Goal: Task Accomplishment & Management: Use online tool/utility

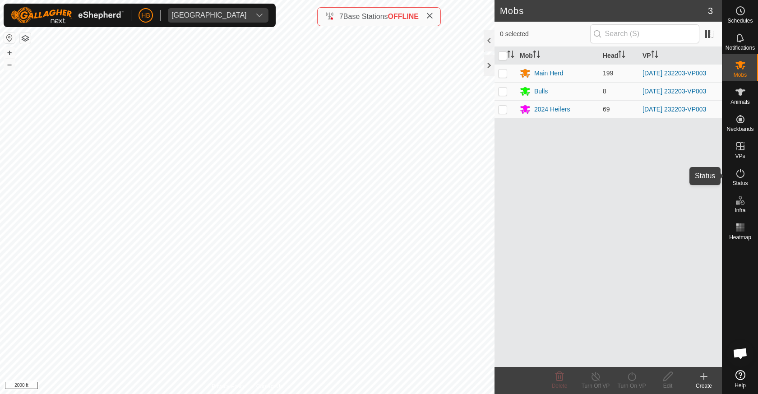
click at [741, 172] on icon at bounding box center [740, 173] width 11 height 11
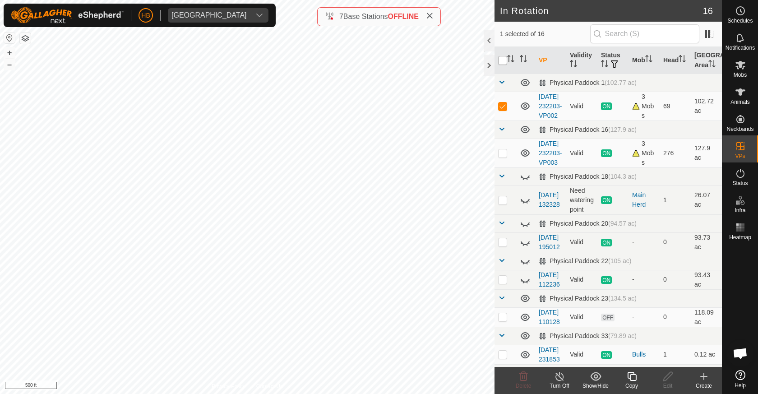
click at [502, 63] on input "checkbox" at bounding box center [502, 60] width 9 height 9
checkbox input "true"
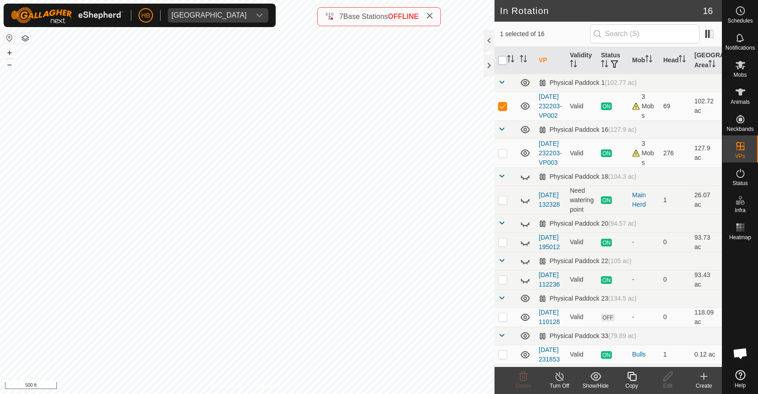
checkbox input "true"
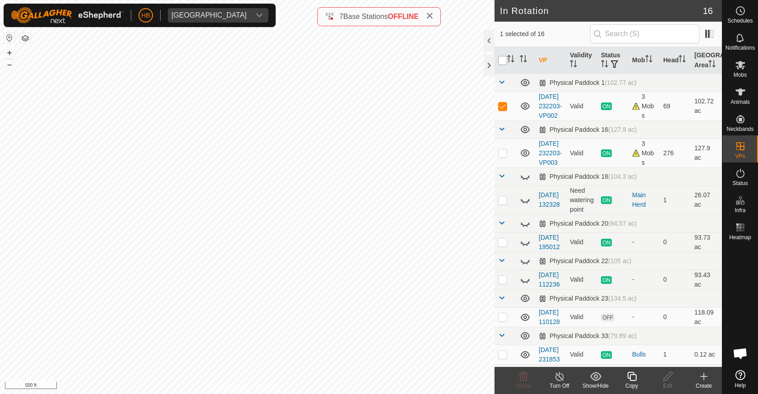
checkbox input "true"
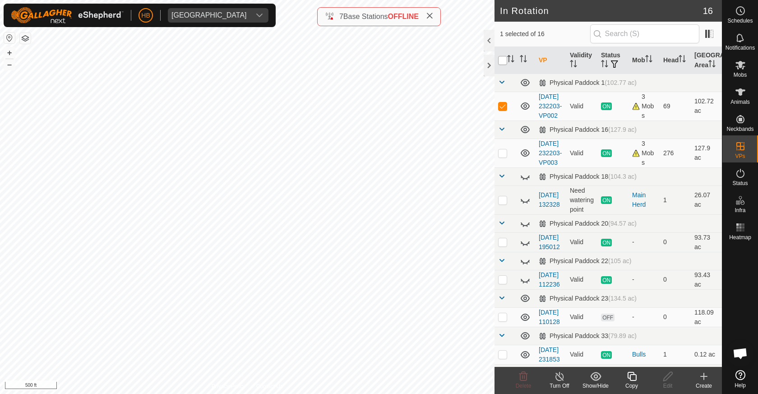
checkbox input "true"
click at [590, 383] on div "Show/Hide" at bounding box center [595, 386] width 36 height 8
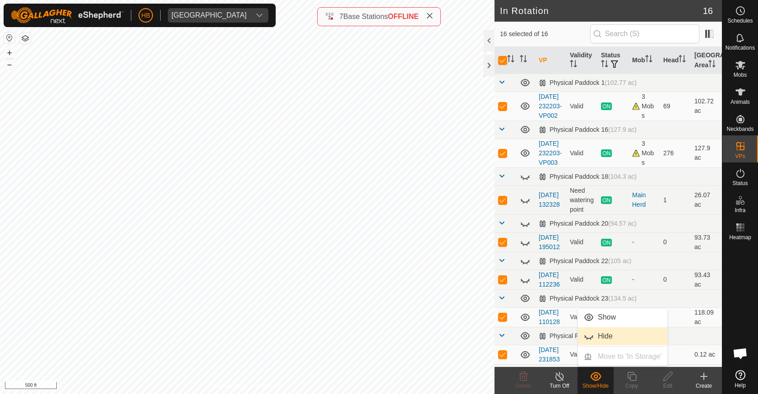
click at [601, 340] on link "Hide" at bounding box center [622, 336] width 89 height 18
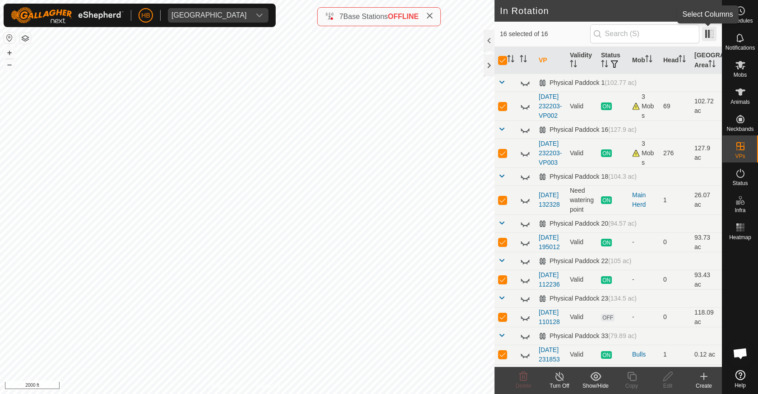
click at [714, 29] on span at bounding box center [709, 34] width 14 height 14
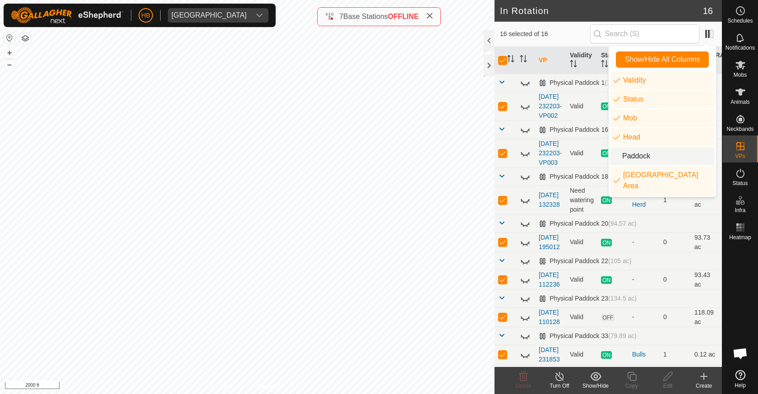
click at [645, 153] on li "Paddock" at bounding box center [662, 156] width 104 height 18
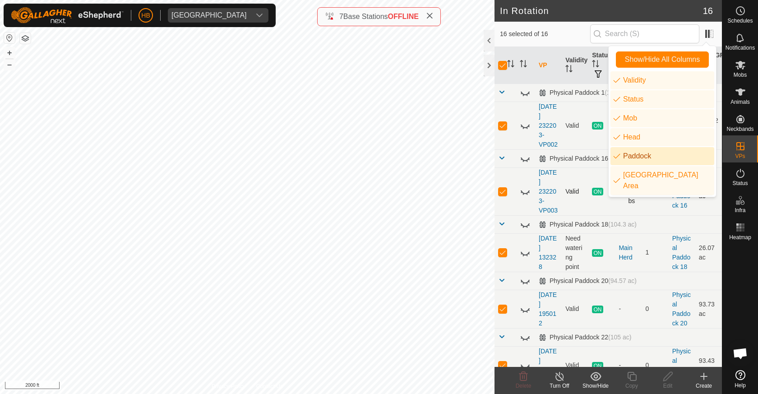
click at [560, 180] on td "[DATE] 232203-VP003" at bounding box center [548, 191] width 27 height 48
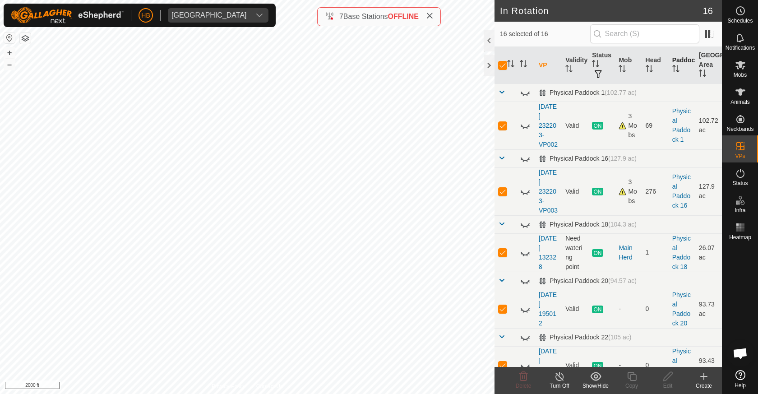
click at [677, 57] on th "Paddock" at bounding box center [682, 65] width 27 height 37
click at [676, 78] on th "Paddock" at bounding box center [682, 65] width 27 height 37
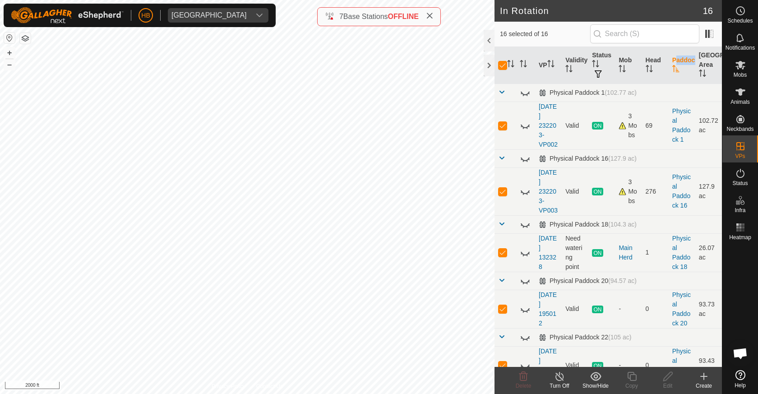
click at [676, 78] on th "Paddock" at bounding box center [682, 65] width 27 height 37
click at [710, 39] on span at bounding box center [709, 34] width 14 height 14
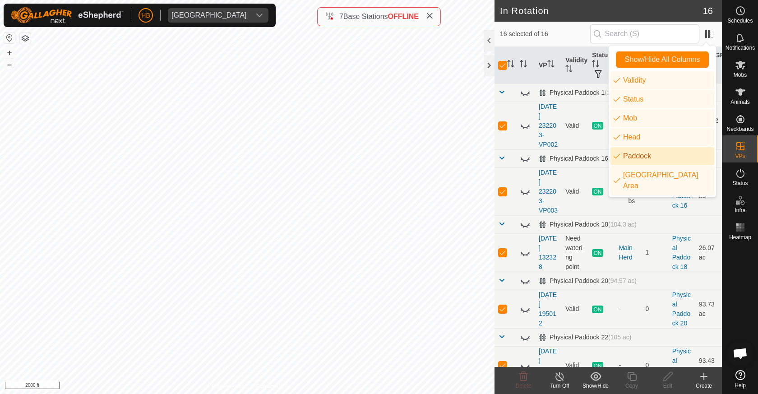
click at [653, 158] on li "Paddock" at bounding box center [662, 156] width 104 height 18
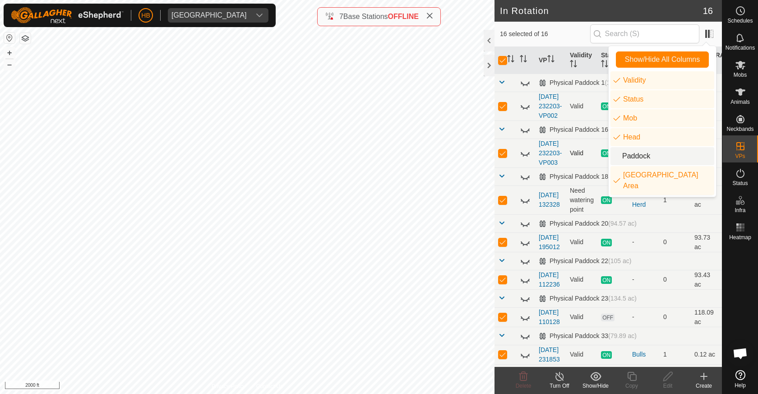
click at [586, 167] on td "Valid" at bounding box center [581, 152] width 31 height 29
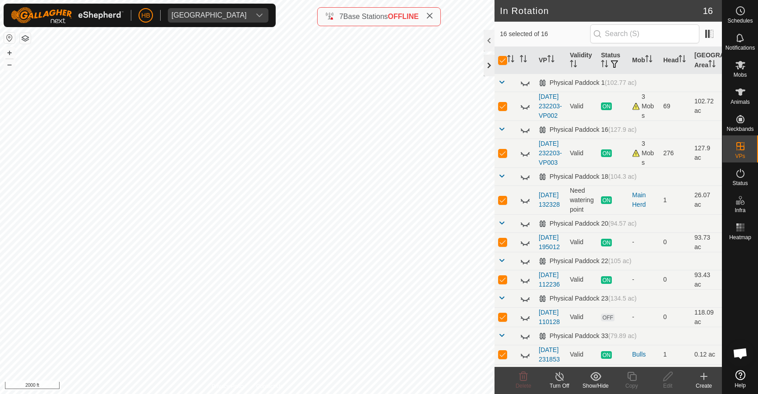
click at [487, 66] on div at bounding box center [489, 66] width 11 height 22
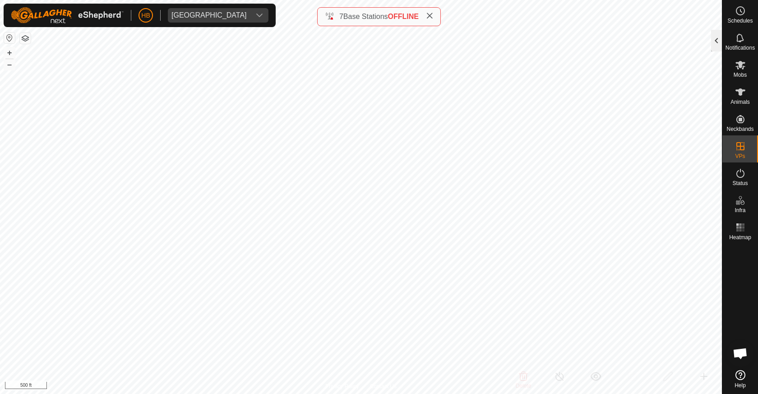
click at [715, 46] on div at bounding box center [716, 41] width 11 height 22
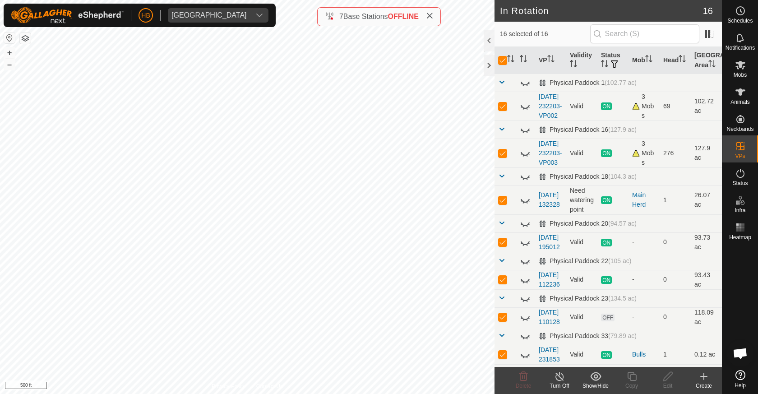
click at [705, 384] on div "Create" at bounding box center [704, 386] width 36 height 8
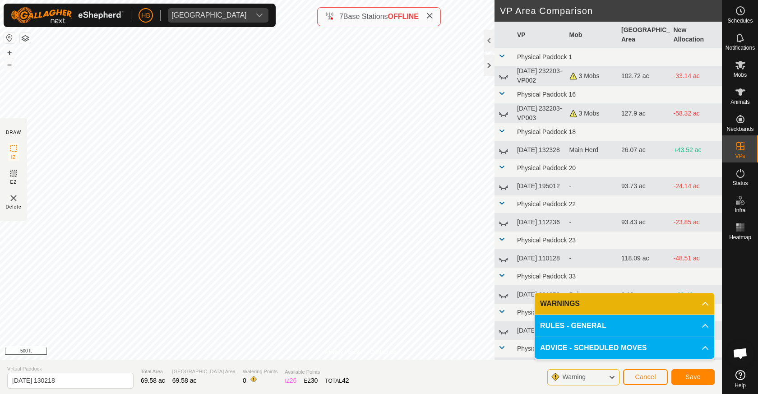
click at [690, 379] on span "Save" at bounding box center [692, 376] width 15 height 7
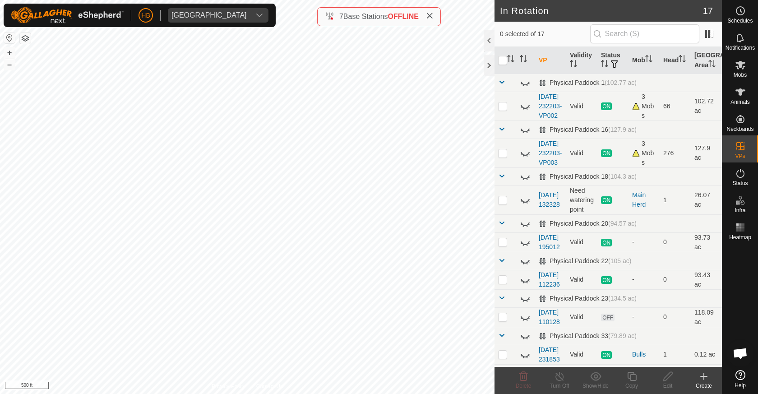
click at [544, 63] on th "VP" at bounding box center [550, 60] width 31 height 27
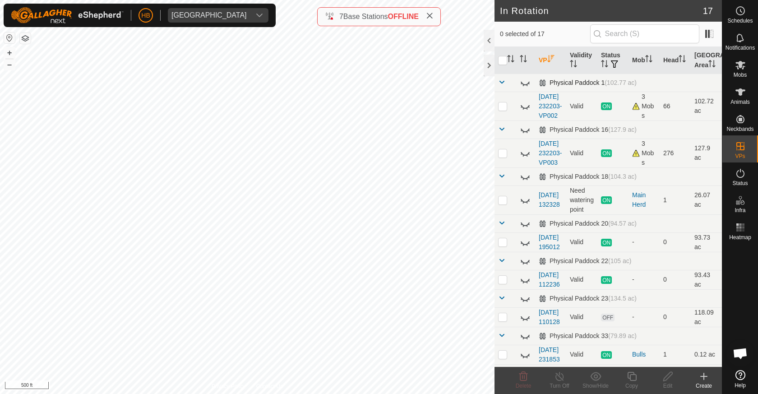
click at [500, 83] on span at bounding box center [501, 81] width 7 height 7
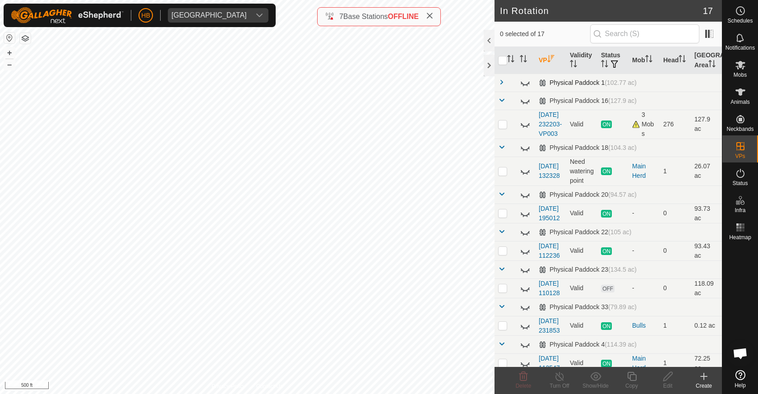
click at [500, 83] on span at bounding box center [501, 81] width 7 height 7
